Goal: Navigation & Orientation: Find specific page/section

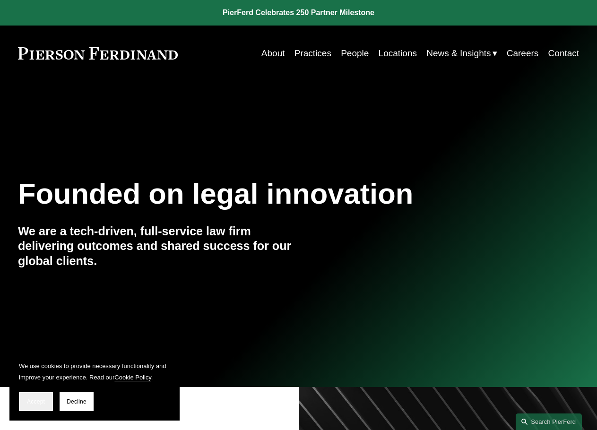
click at [36, 406] on button "Accept" at bounding box center [36, 401] width 34 height 19
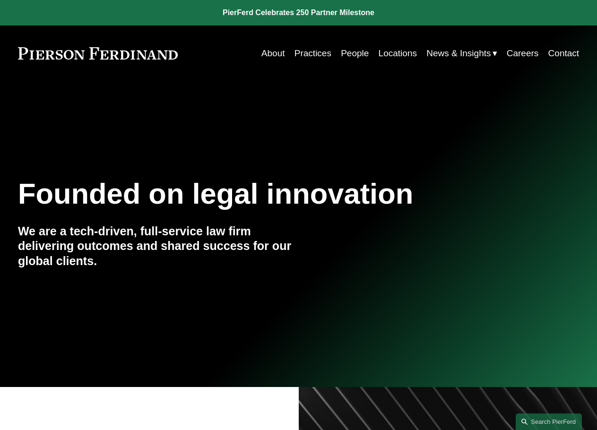
click at [275, 55] on link "About" at bounding box center [273, 53] width 24 height 18
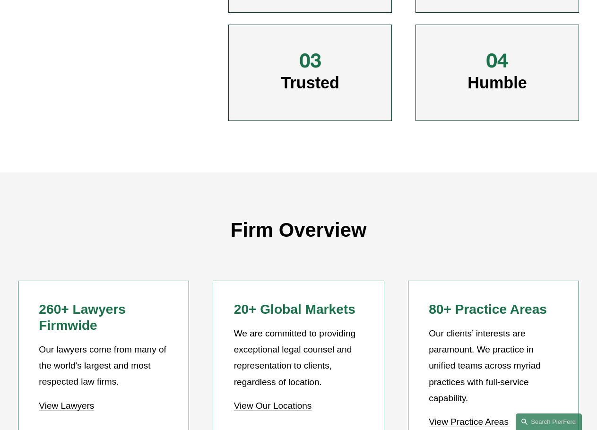
scroll to position [520, 0]
